Goal: Transaction & Acquisition: Purchase product/service

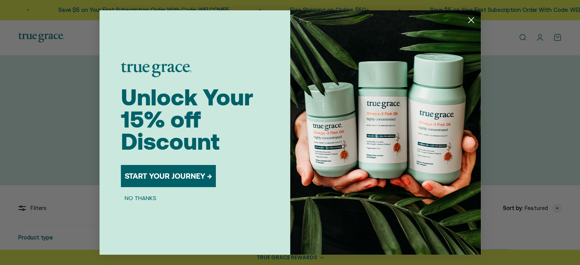
click at [60, 102] on div "Close dialog Unlock Your 15% off Discount START YOUR JOURNEY → NO THANKS Submit" at bounding box center [290, 132] width 580 height 265
click at [471, 22] on circle "Close dialog" at bounding box center [471, 20] width 13 height 13
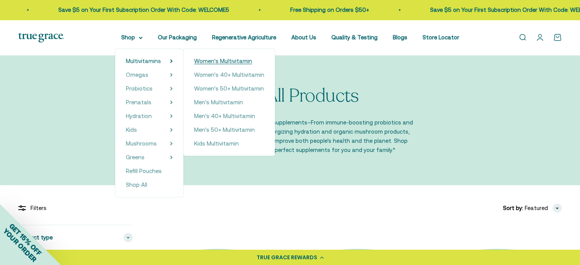
click at [206, 63] on span "Women's Multivitamin" at bounding box center [223, 61] width 58 height 6
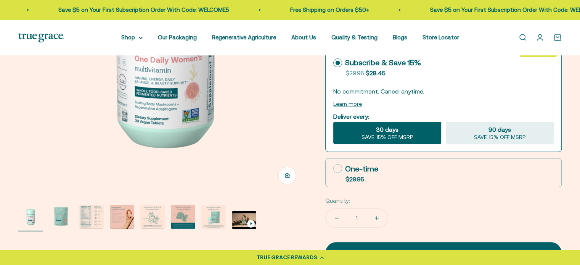
click at [95, 217] on img "Go to item 3" at bounding box center [91, 216] width 24 height 24
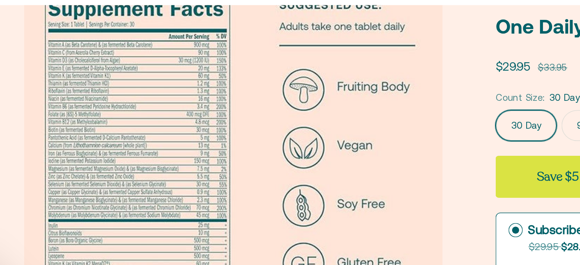
scroll to position [35, 0]
